Goal: Task Accomplishment & Management: Manage account settings

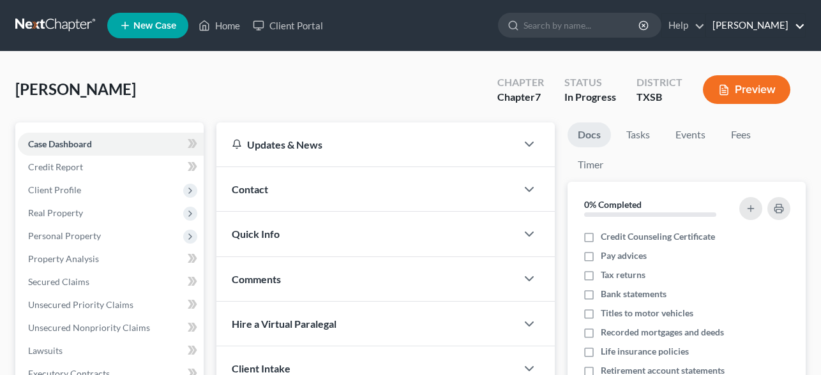
click at [772, 28] on link "[PERSON_NAME]" at bounding box center [755, 25] width 99 height 23
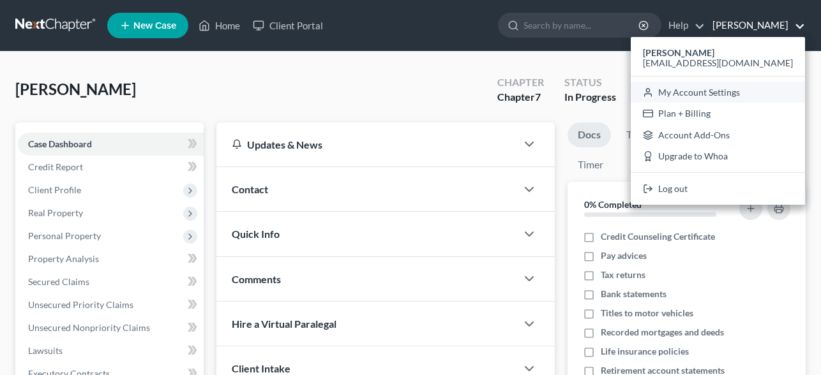
click at [749, 89] on link "My Account Settings" at bounding box center [718, 93] width 174 height 22
select select "24"
select select "45"
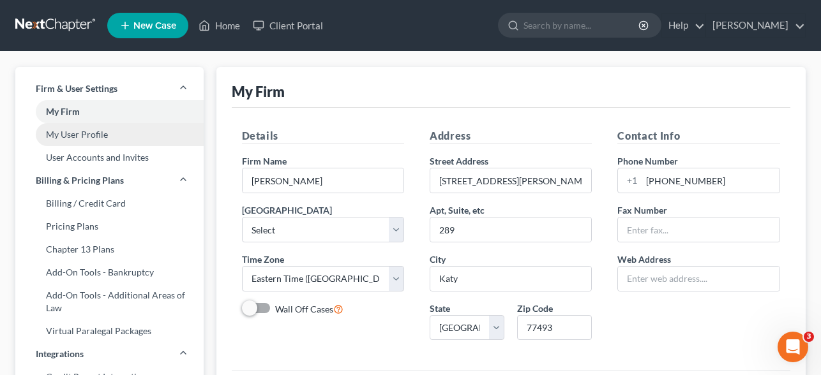
click at [111, 133] on link "My User Profile" at bounding box center [109, 134] width 188 height 23
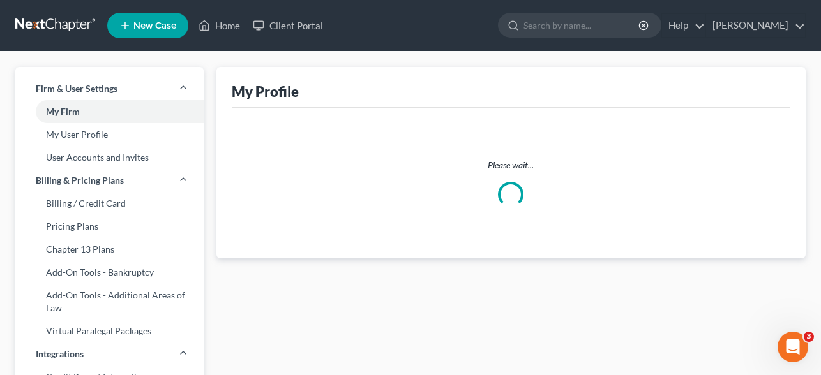
select select "45"
select select "79"
select select "attorney"
select select "0"
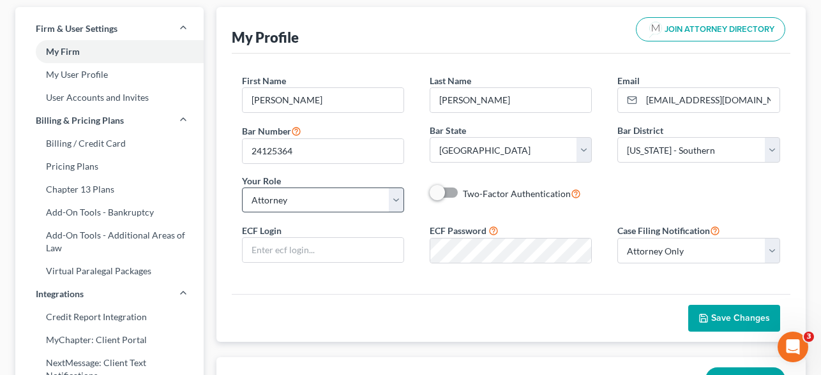
scroll to position [61, 0]
